Goal: Task Accomplishment & Management: Manage account settings

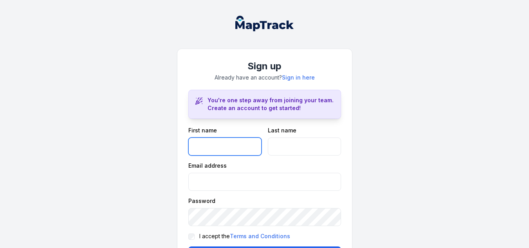
click at [231, 141] on input "text" at bounding box center [224, 146] width 73 height 18
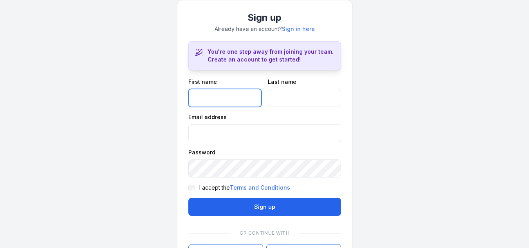
scroll to position [49, 0]
type input "*******"
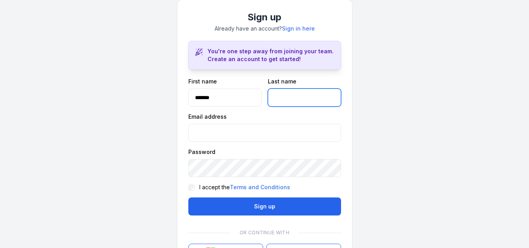
click at [280, 89] on input "text" at bounding box center [304, 97] width 73 height 18
type input "********"
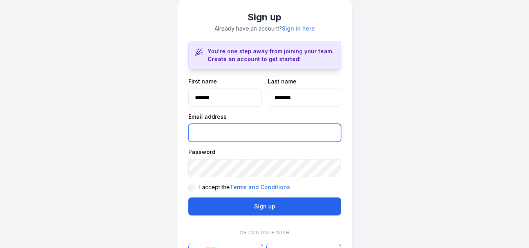
click at [236, 131] on input "email" at bounding box center [264, 133] width 153 height 18
type input "**********"
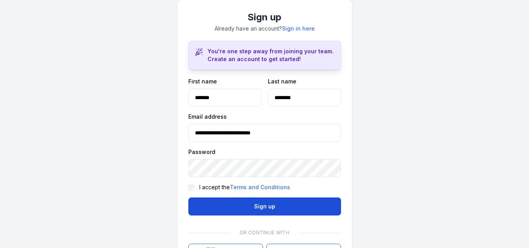
click at [209, 211] on button "Sign up" at bounding box center [264, 206] width 153 height 18
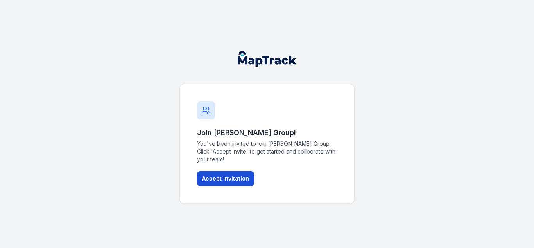
click at [225, 177] on button "Accept invitation" at bounding box center [225, 178] width 57 height 15
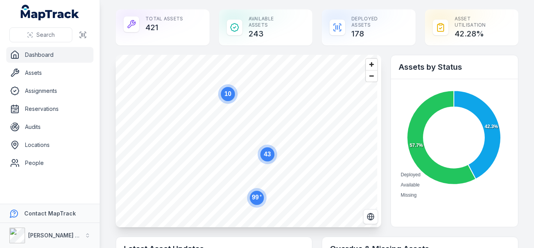
drag, startPoint x: 534, startPoint y: 5, endPoint x: 282, endPoint y: 3, distance: 252.3
click at [282, 3] on main "Total Assets 421 Available Assets 243 Deployed Assets 178 Asset utilisation 42.…" at bounding box center [317, 124] width 434 height 248
click at [66, 71] on link "Assets" at bounding box center [49, 73] width 87 height 16
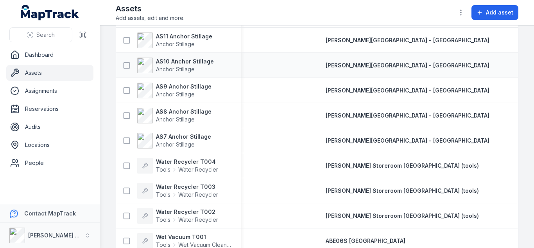
scroll to position [134, 0]
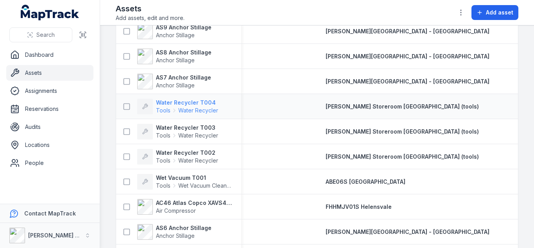
click at [196, 102] on strong "Water Recycler T004" at bounding box center [187, 103] width 62 height 8
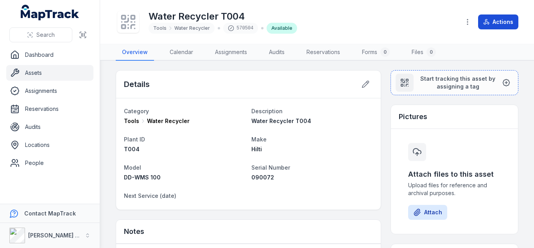
click at [500, 26] on button "Actions" at bounding box center [498, 21] width 40 height 15
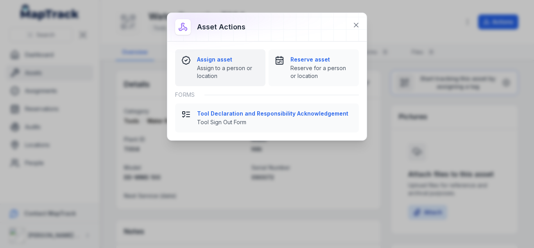
click at [237, 63] on strong "Assign asset" at bounding box center [228, 60] width 62 height 8
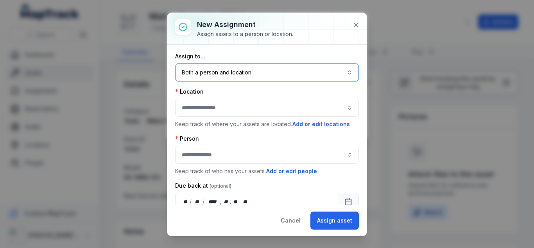
click at [290, 70] on button "Both a person and location ****" at bounding box center [267, 72] width 184 height 18
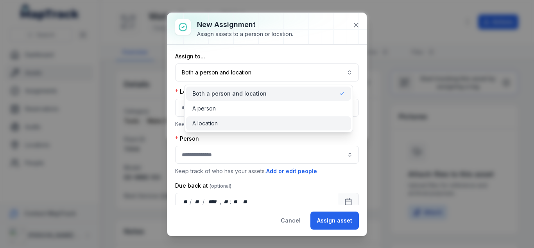
click at [258, 118] on div "A location" at bounding box center [268, 123] width 165 height 14
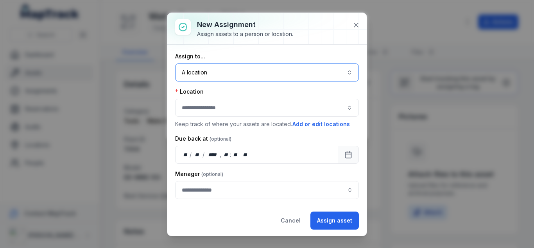
click at [245, 109] on button "button" at bounding box center [267, 108] width 184 height 18
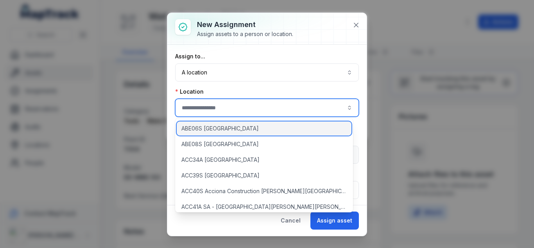
click at [241, 132] on div "ABE06S [GEOGRAPHIC_DATA]" at bounding box center [264, 128] width 175 height 14
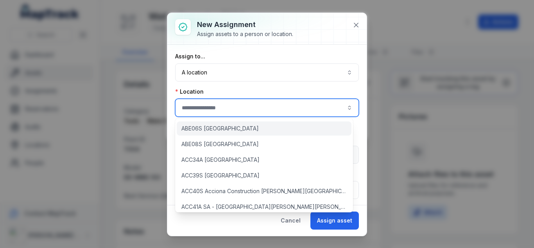
type input "**********"
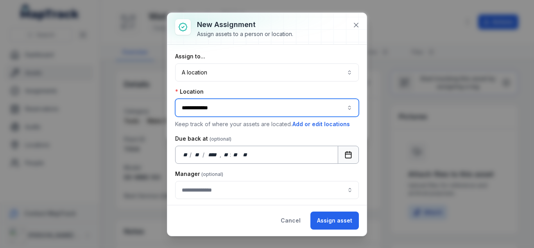
scroll to position [18, 0]
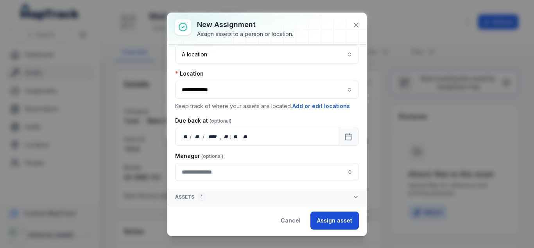
click at [335, 216] on button "Assign asset" at bounding box center [335, 220] width 49 height 18
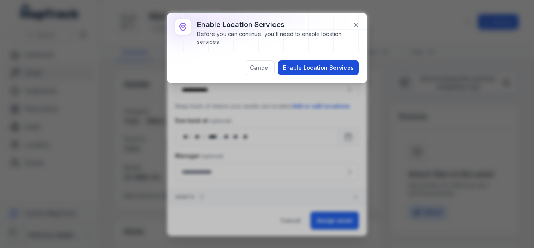
click at [335, 72] on button "Enable Location Services" at bounding box center [318, 67] width 81 height 15
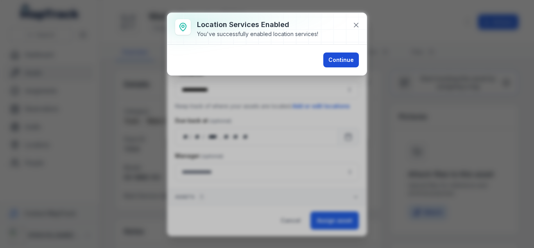
click at [330, 56] on button "Continue" at bounding box center [342, 59] width 36 height 15
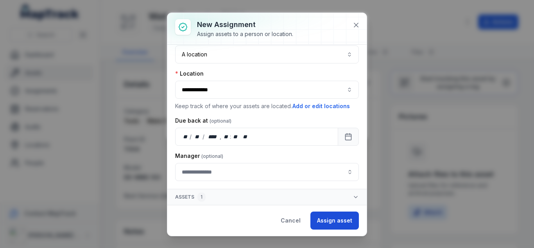
click at [333, 217] on button "Assign asset" at bounding box center [335, 220] width 49 height 18
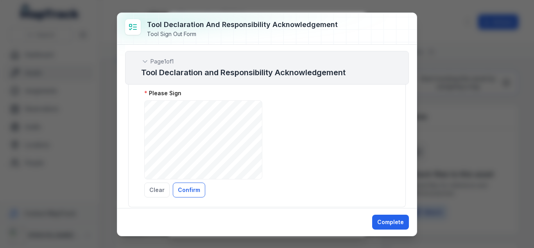
scroll to position [218, 0]
click at [484, 187] on div "Tool Declaration and Responsibility Acknowledgement Tool Sign Out Form Page 1 o…" at bounding box center [267, 124] width 534 height 248
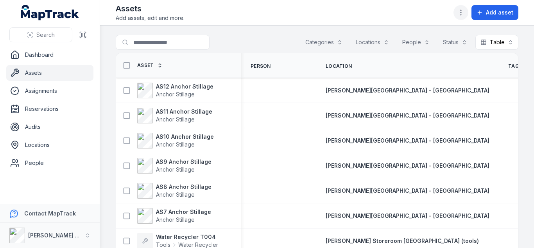
click at [468, 14] on button "button" at bounding box center [461, 12] width 15 height 15
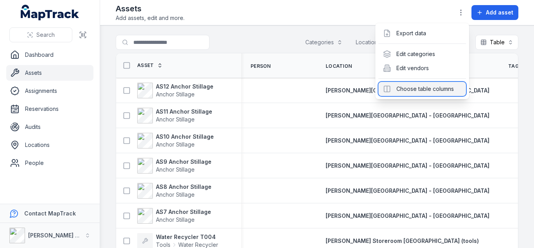
click at [412, 91] on div "Choose table columns" at bounding box center [423, 89] width 88 height 14
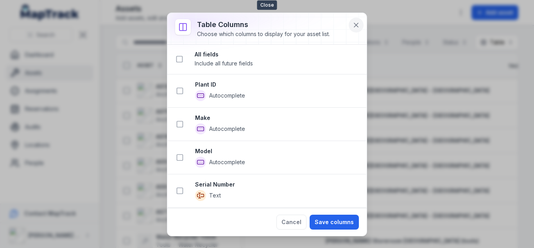
click at [362, 24] on button at bounding box center [356, 25] width 15 height 15
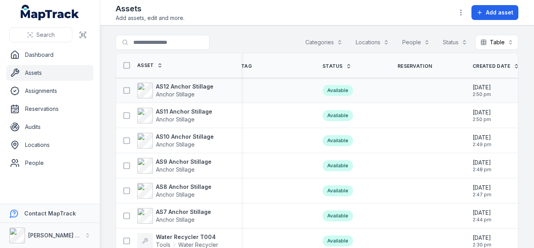
scroll to position [0, 316]
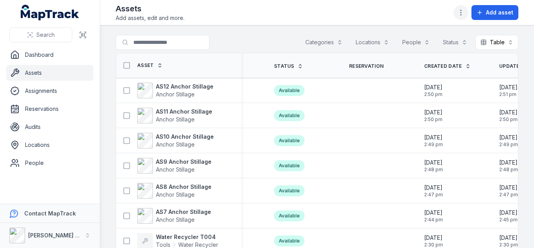
click at [458, 14] on button "button" at bounding box center [461, 12] width 15 height 15
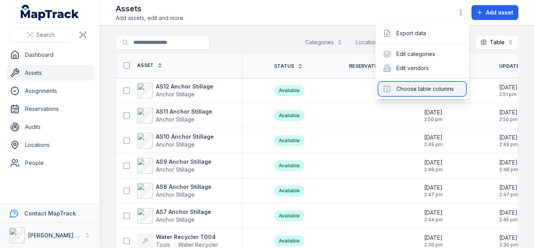
click at [424, 88] on div "Choose table columns" at bounding box center [423, 89] width 88 height 14
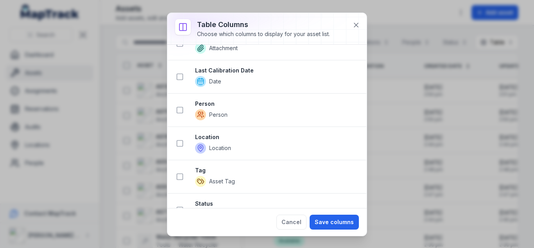
scroll to position [437, 0]
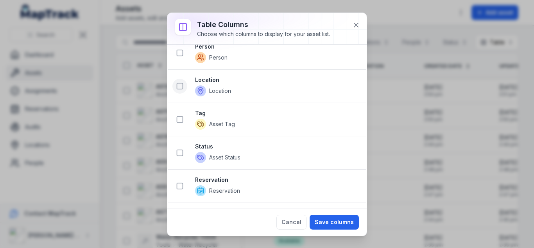
click at [180, 89] on rect at bounding box center [180, 86] width 6 height 6
click at [181, 53] on icon at bounding box center [180, 53] width 8 height 8
click at [179, 120] on icon at bounding box center [180, 119] width 8 height 8
click at [183, 153] on icon at bounding box center [180, 153] width 8 height 8
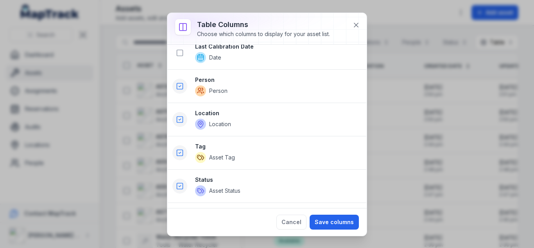
scroll to position [602, 0]
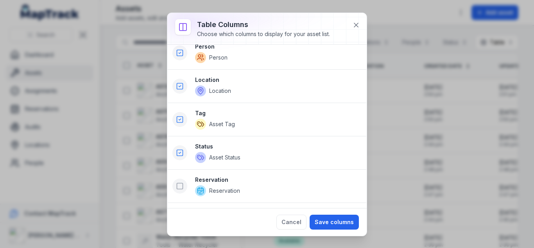
click at [182, 191] on button at bounding box center [180, 185] width 15 height 15
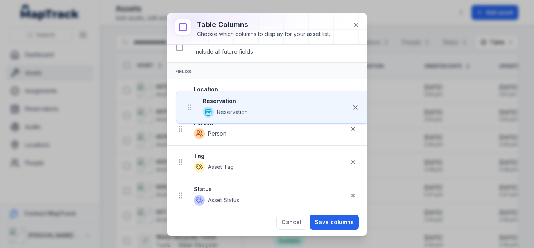
scroll to position [0, 0]
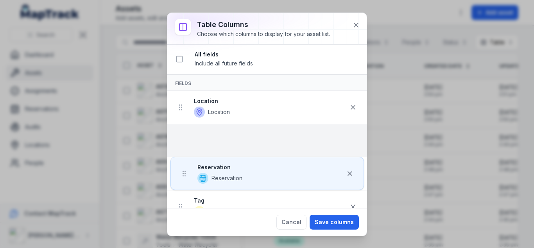
drag, startPoint x: 182, startPoint y: 190, endPoint x: 185, endPoint y: 117, distance: 72.8
click at [185, 117] on ul "Location Location Person Person Tag Asset Tag Status Asset Status Reservation R…" at bounding box center [267, 174] width 200 height 166
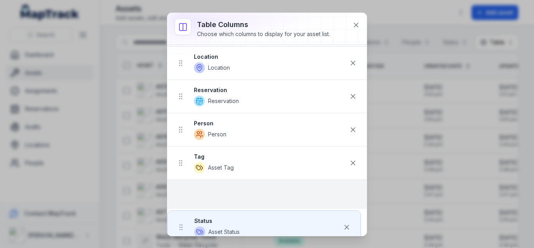
scroll to position [45, 0]
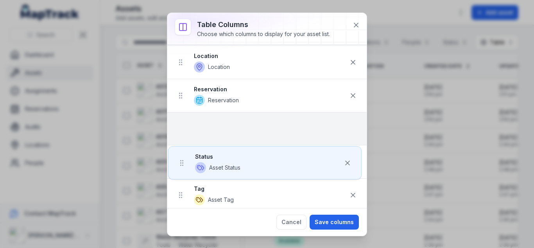
drag, startPoint x: 181, startPoint y: 201, endPoint x: 182, endPoint y: 122, distance: 79.4
click at [182, 122] on ul "Location Location Reservation Reservation Person Person Tag Asset Tag Status As…" at bounding box center [267, 129] width 200 height 166
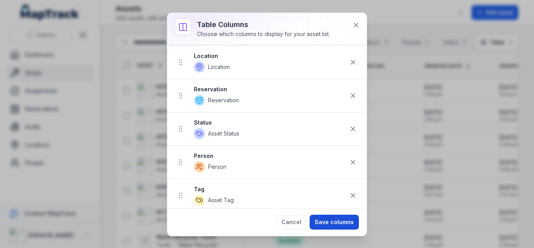
click at [340, 223] on button "Save columns" at bounding box center [334, 221] width 49 height 15
